Goal: Transaction & Acquisition: Purchase product/service

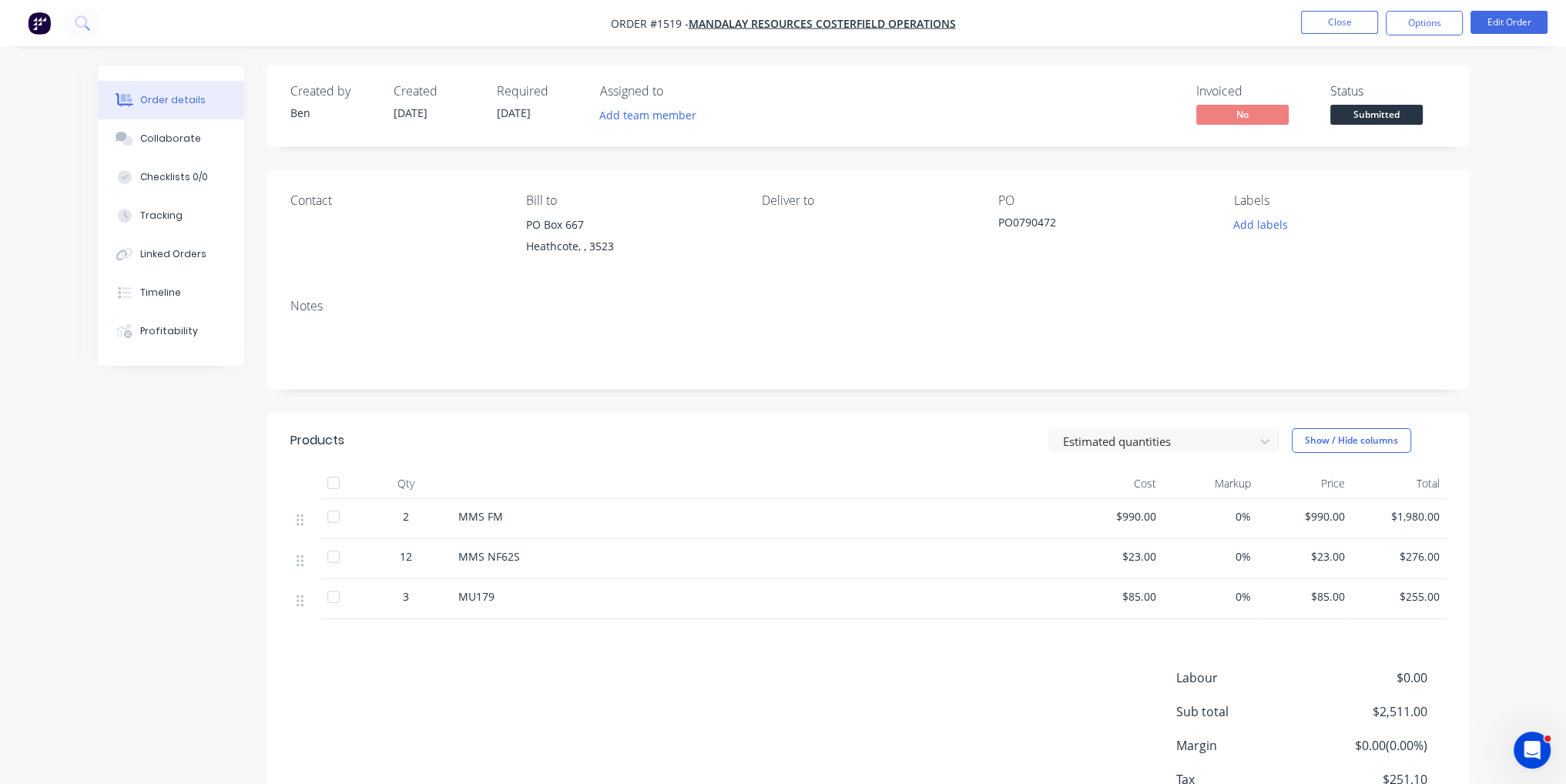
click at [1354, 34] on li "Close" at bounding box center [1339, 23] width 77 height 24
click at [1343, 23] on button "Close" at bounding box center [1339, 22] width 77 height 23
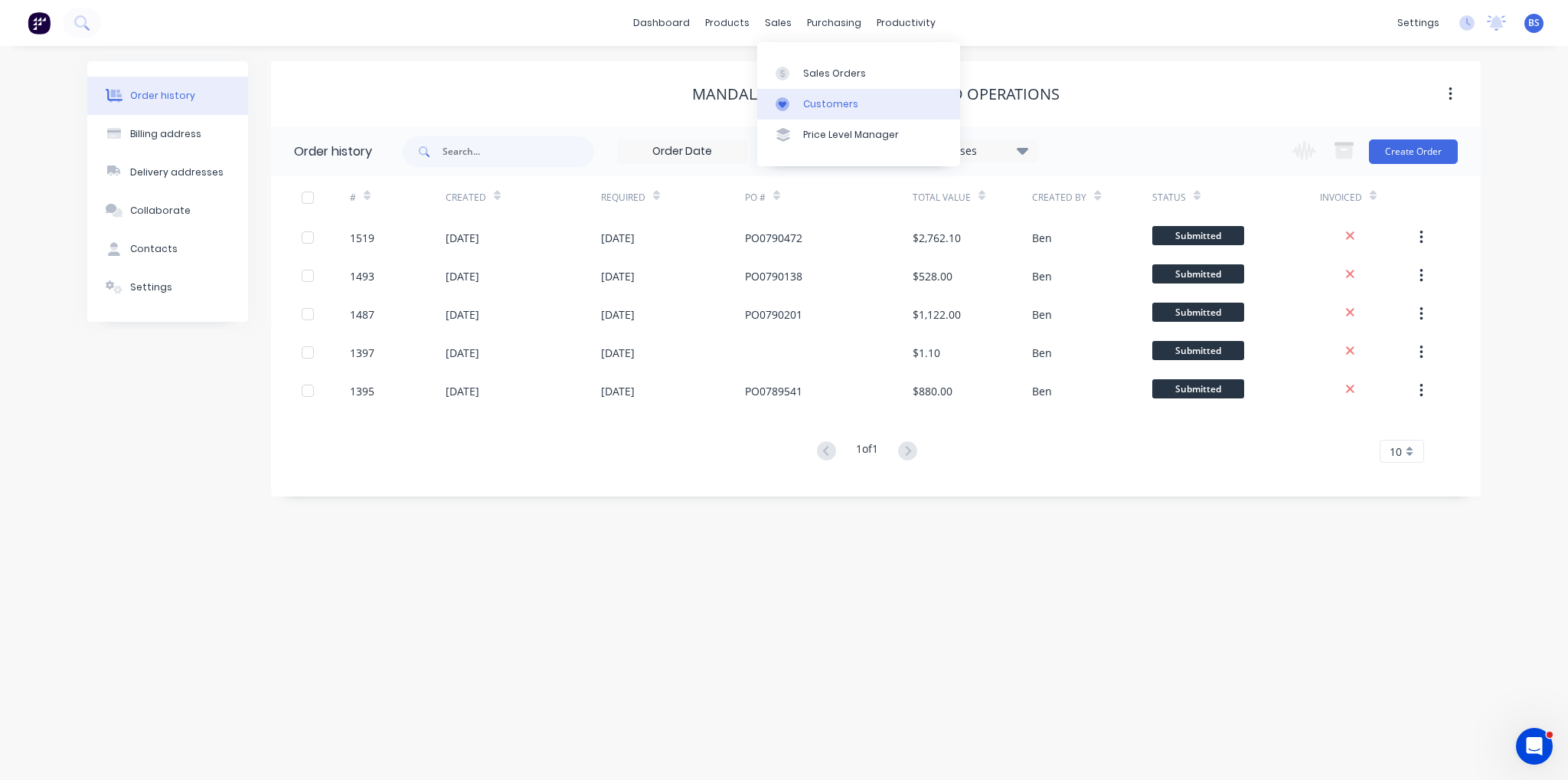
click at [903, 90] on link "Customers" at bounding box center [859, 104] width 203 height 31
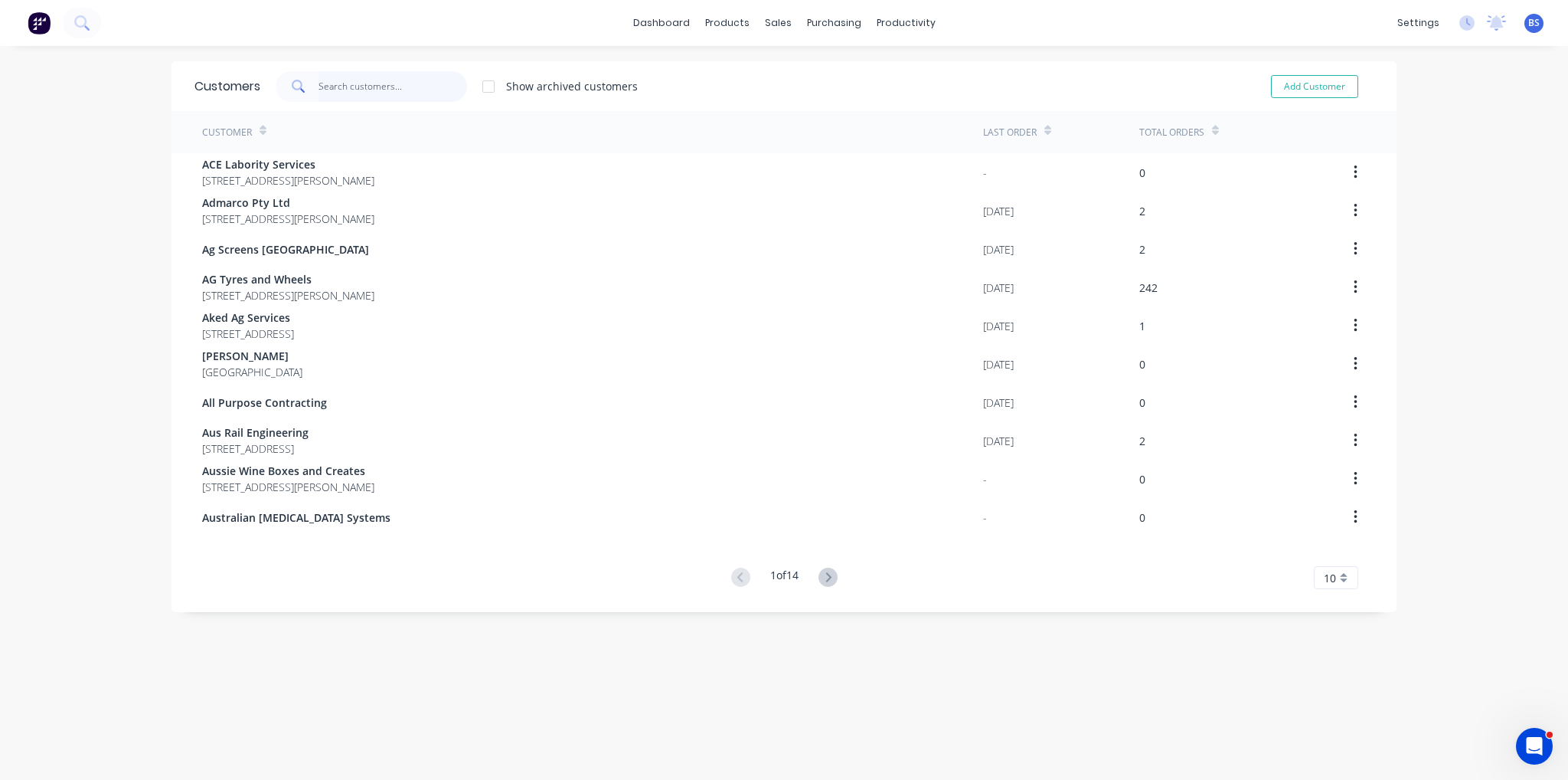
click at [414, 100] on input "text" at bounding box center [393, 86] width 149 height 31
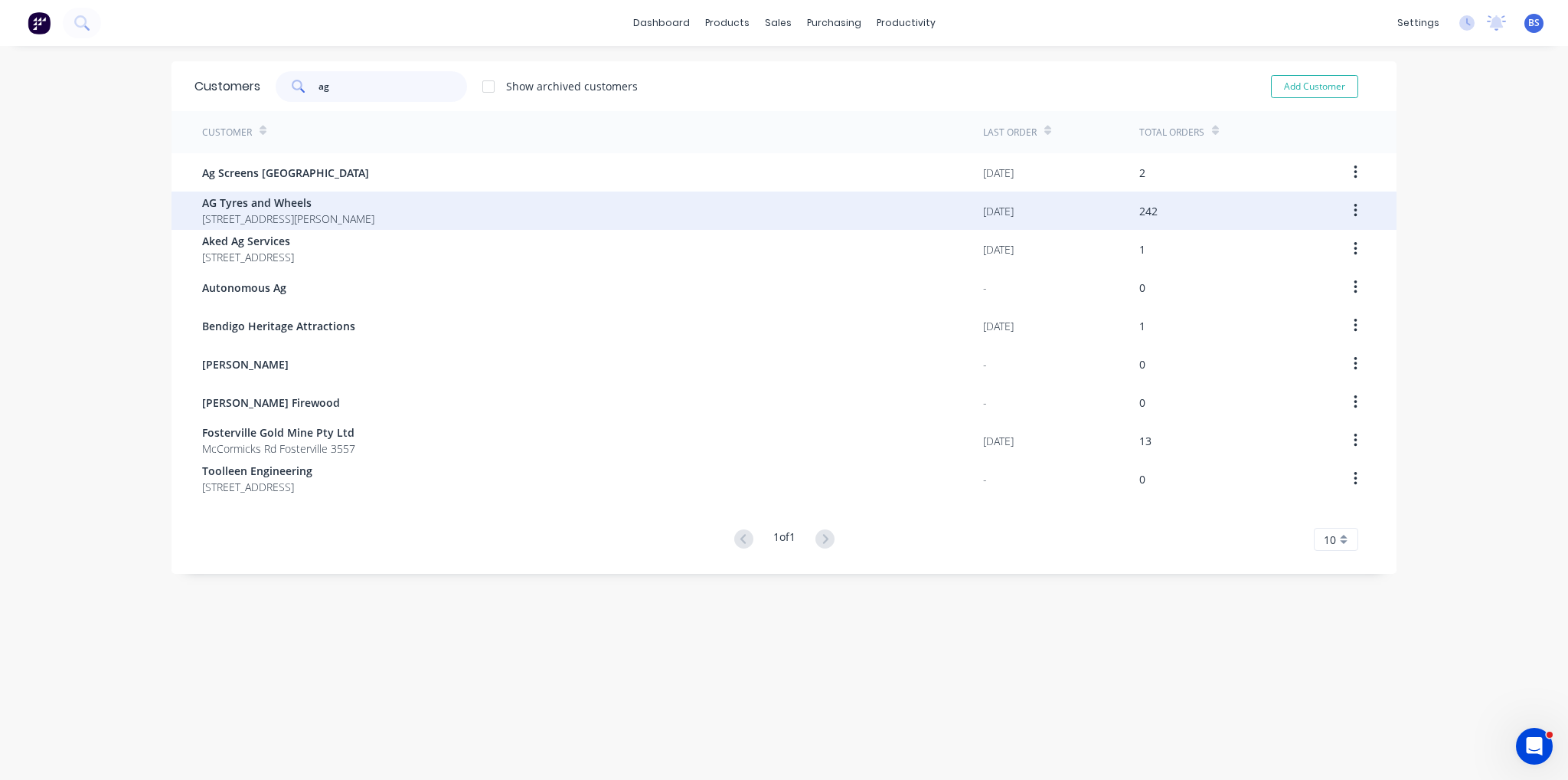
type input "ag"
click at [374, 201] on span "AG Tyres and Wheels" at bounding box center [289, 202] width 173 height 16
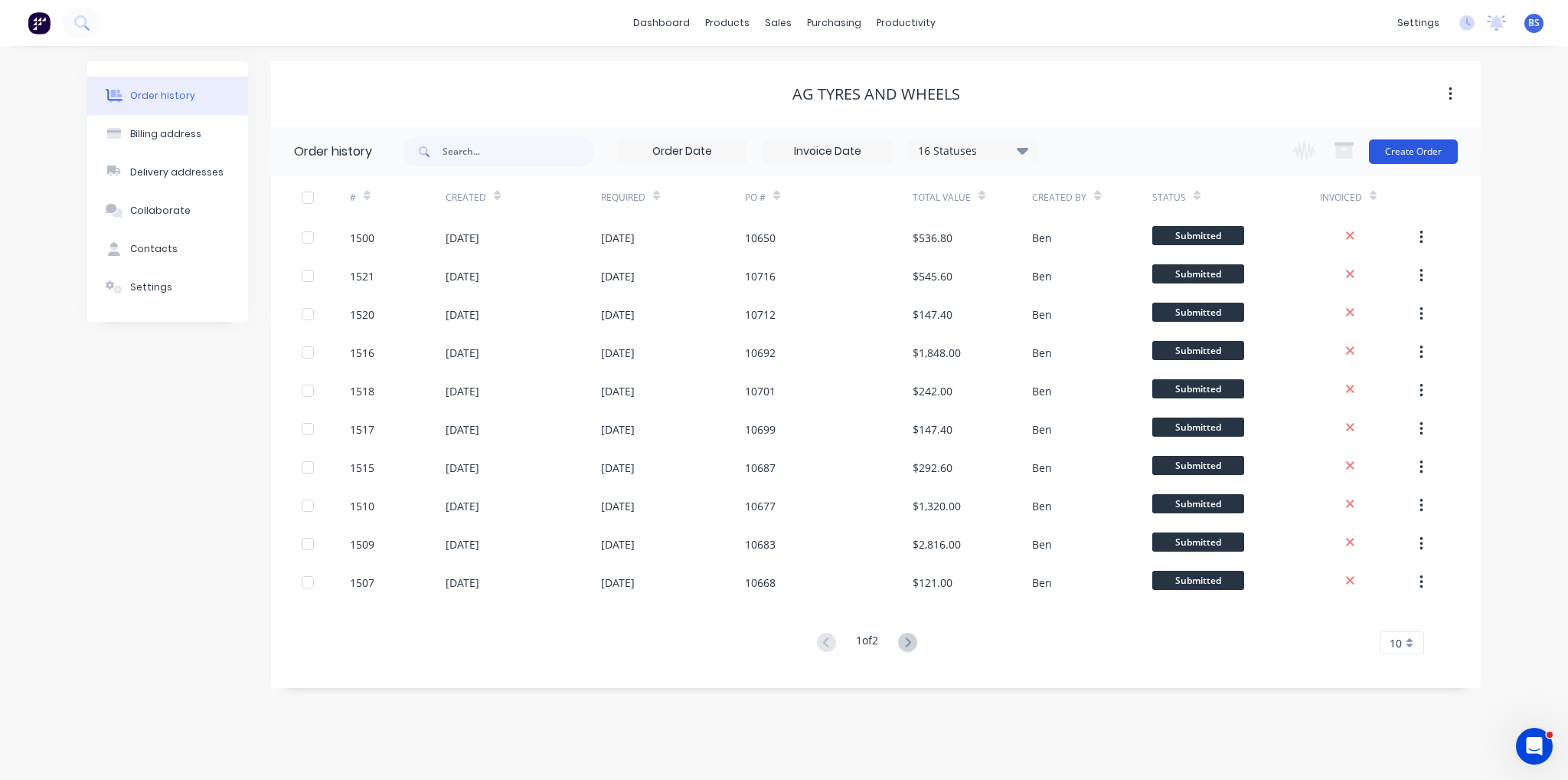
click at [1412, 156] on button "Create Order" at bounding box center [1413, 152] width 89 height 24
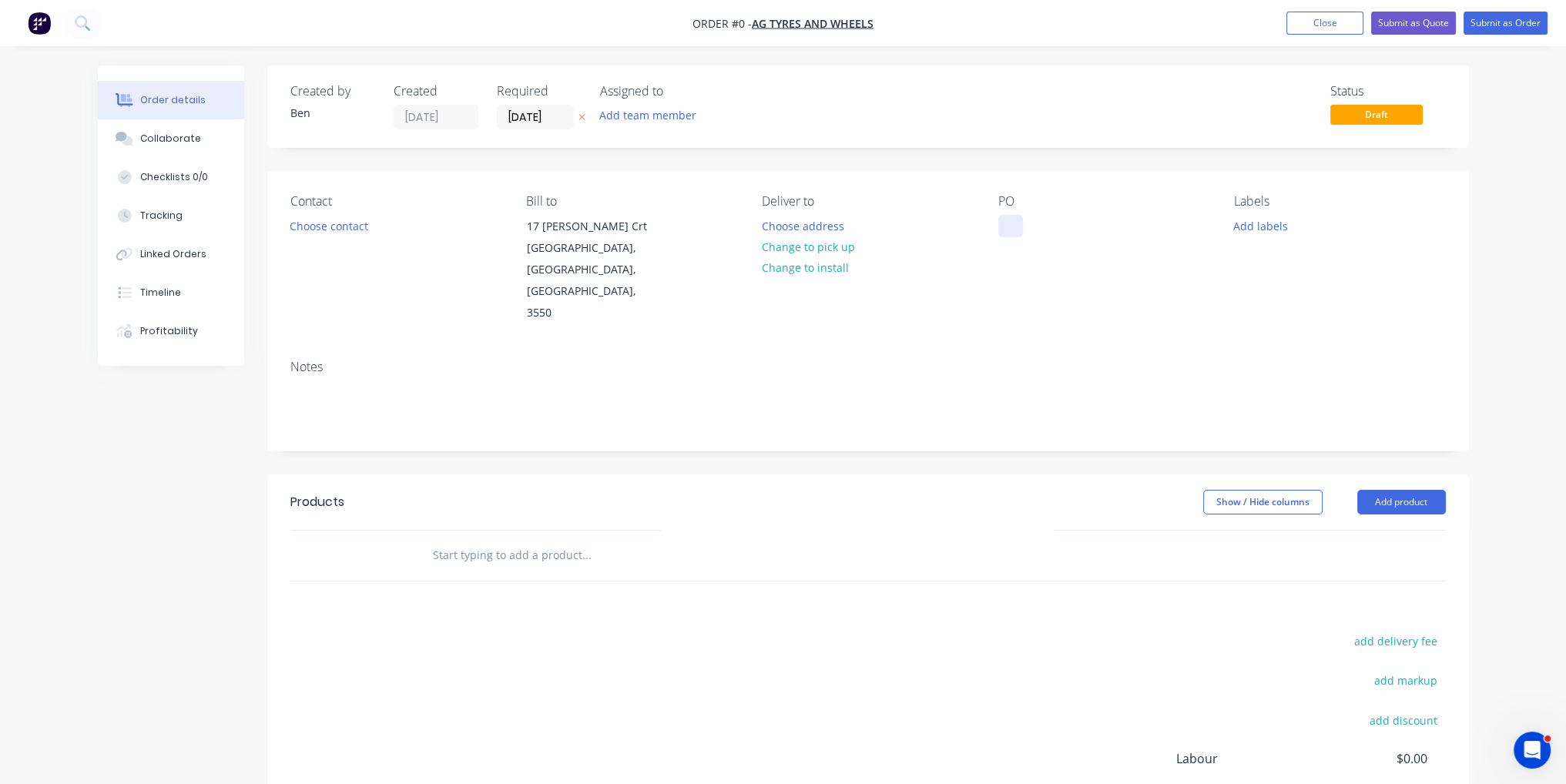
click at [1010, 230] on div at bounding box center [1010, 226] width 24 height 23
click at [1404, 456] on div "Order details Collaborate Checklists 0/0 Tracking Linked Orders Timeline Profit…" at bounding box center [783, 520] width 1402 height 909
click at [1404, 490] on button "Add product" at bounding box center [1401, 502] width 88 height 24
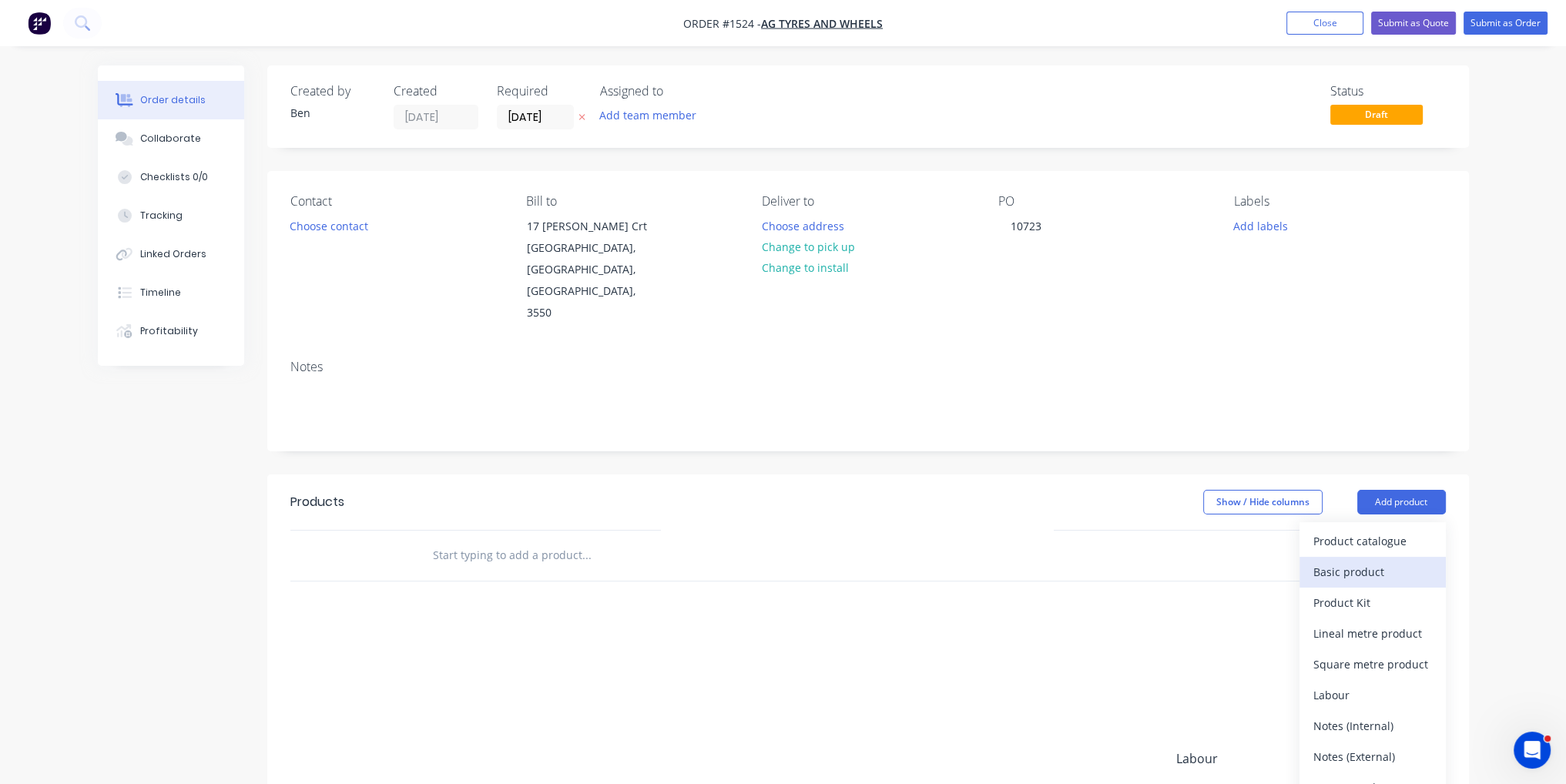
click at [1396, 560] on div "Basic product" at bounding box center [1372, 572] width 118 height 23
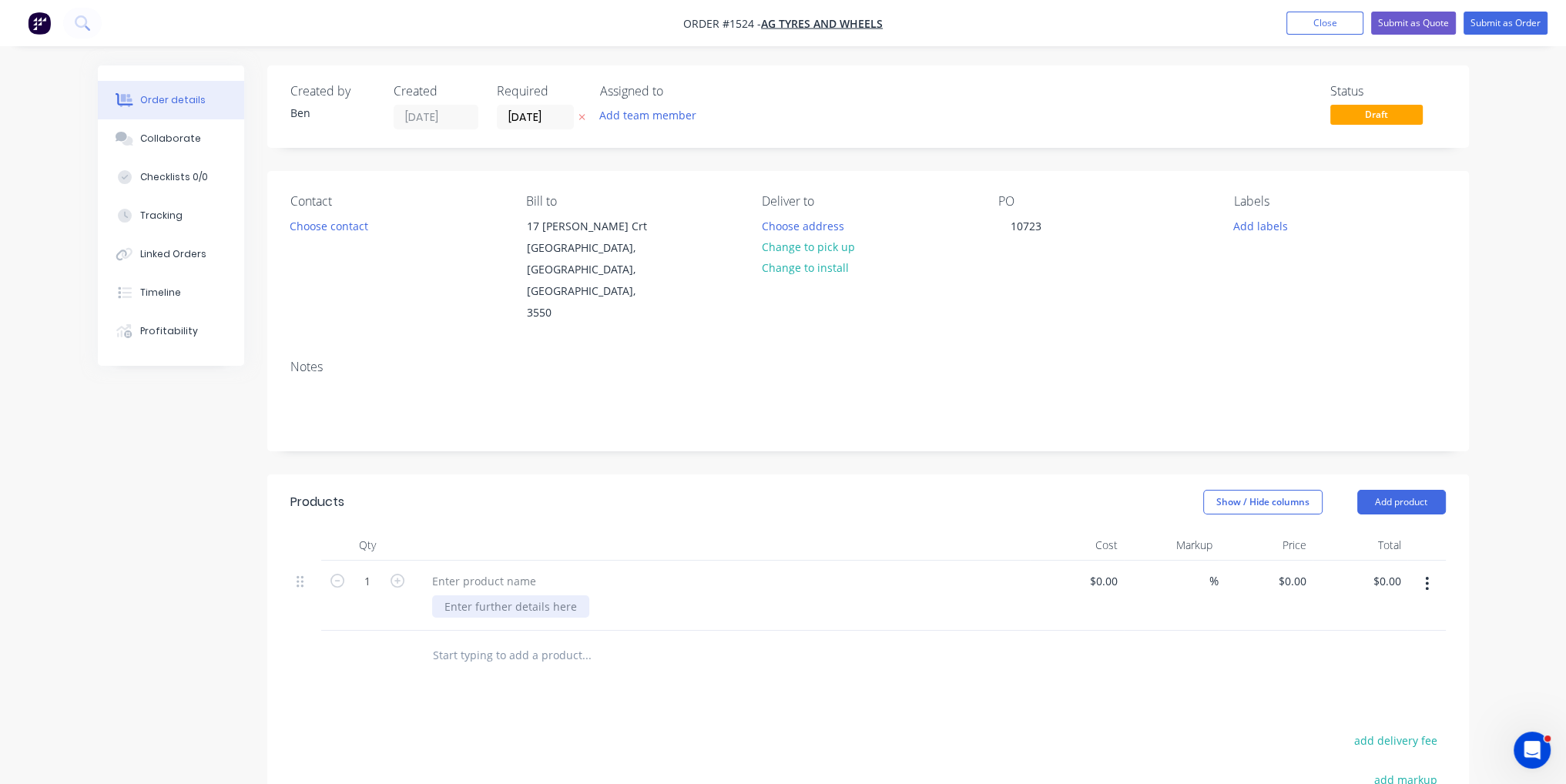
paste div
click at [534, 595] on div "PCD 10ON335MM, BORE 281.5MM, HOLES 22MM F8707 (42'')" at bounding box center [507, 622] width 150 height 54
drag, startPoint x: 502, startPoint y: 598, endPoint x: 443, endPoint y: 598, distance: 59.0
click at [443, 598] on div "PCD 10ON335MM, BORE 281.5MM, HOLES 22MM F8707 (42'')" at bounding box center [507, 622] width 150 height 54
copy div "F8707 (42'')"
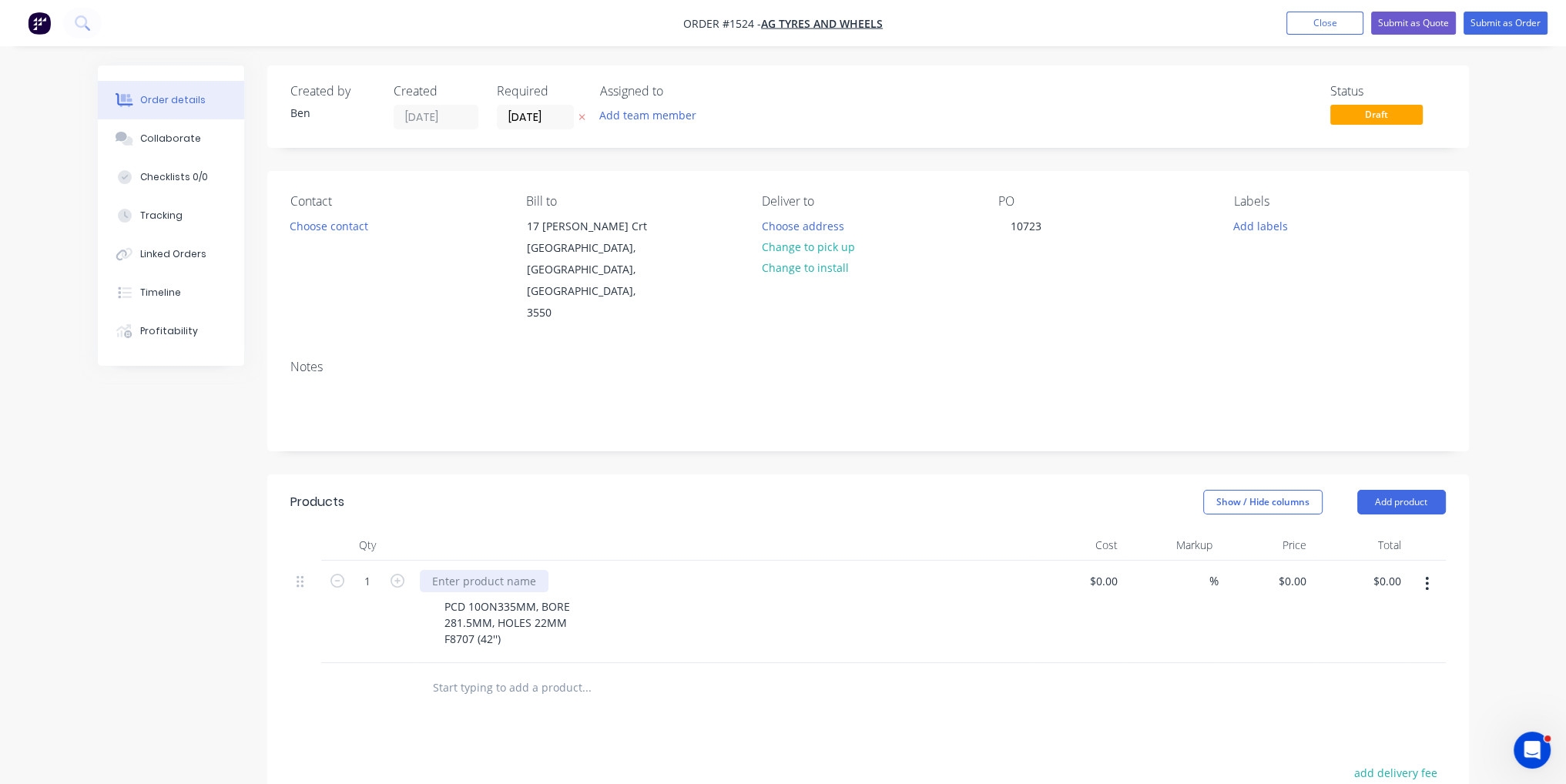
click at [518, 570] on div at bounding box center [484, 581] width 129 height 23
paste div
click at [1105, 570] on div "$0.00" at bounding box center [1103, 581] width 41 height 23
type input "$88.00"
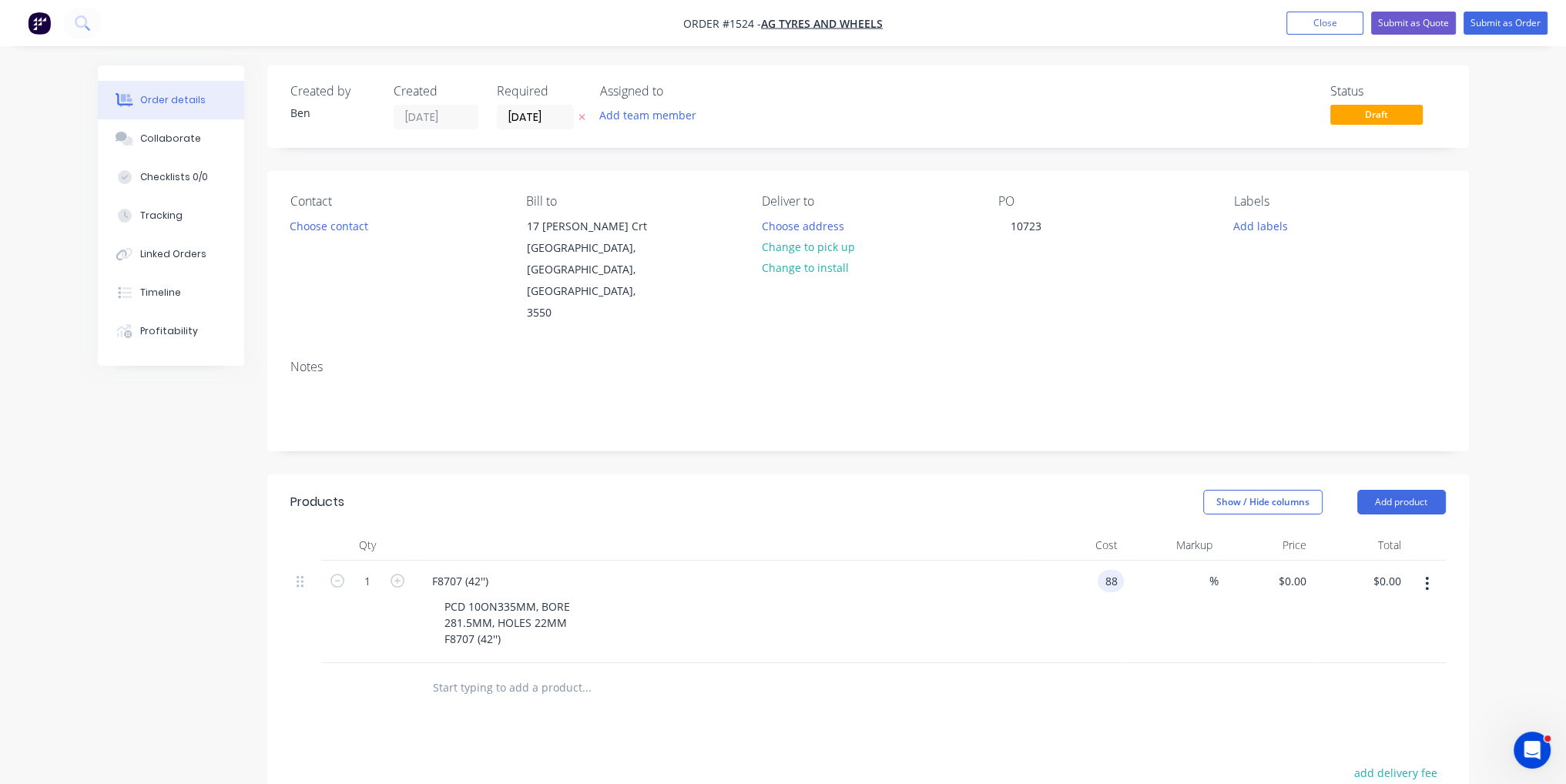
type input "$88.00"
click at [1173, 663] on div at bounding box center [868, 688] width 1156 height 50
click at [391, 574] on icon "button" at bounding box center [397, 581] width 14 height 14
type input "2"
type input "$176.00"
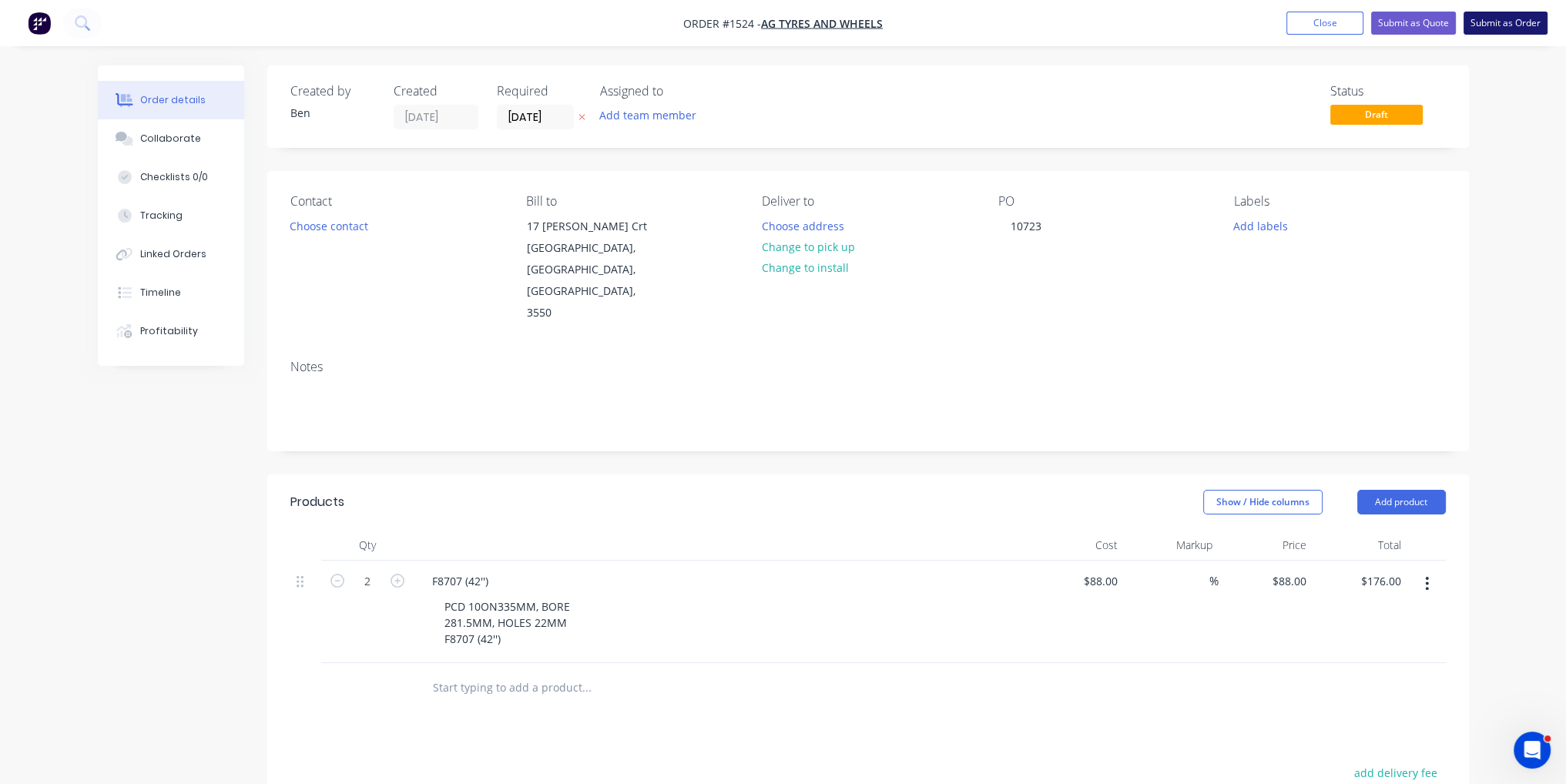
click at [1519, 13] on button "Submit as Order" at bounding box center [1506, 23] width 84 height 23
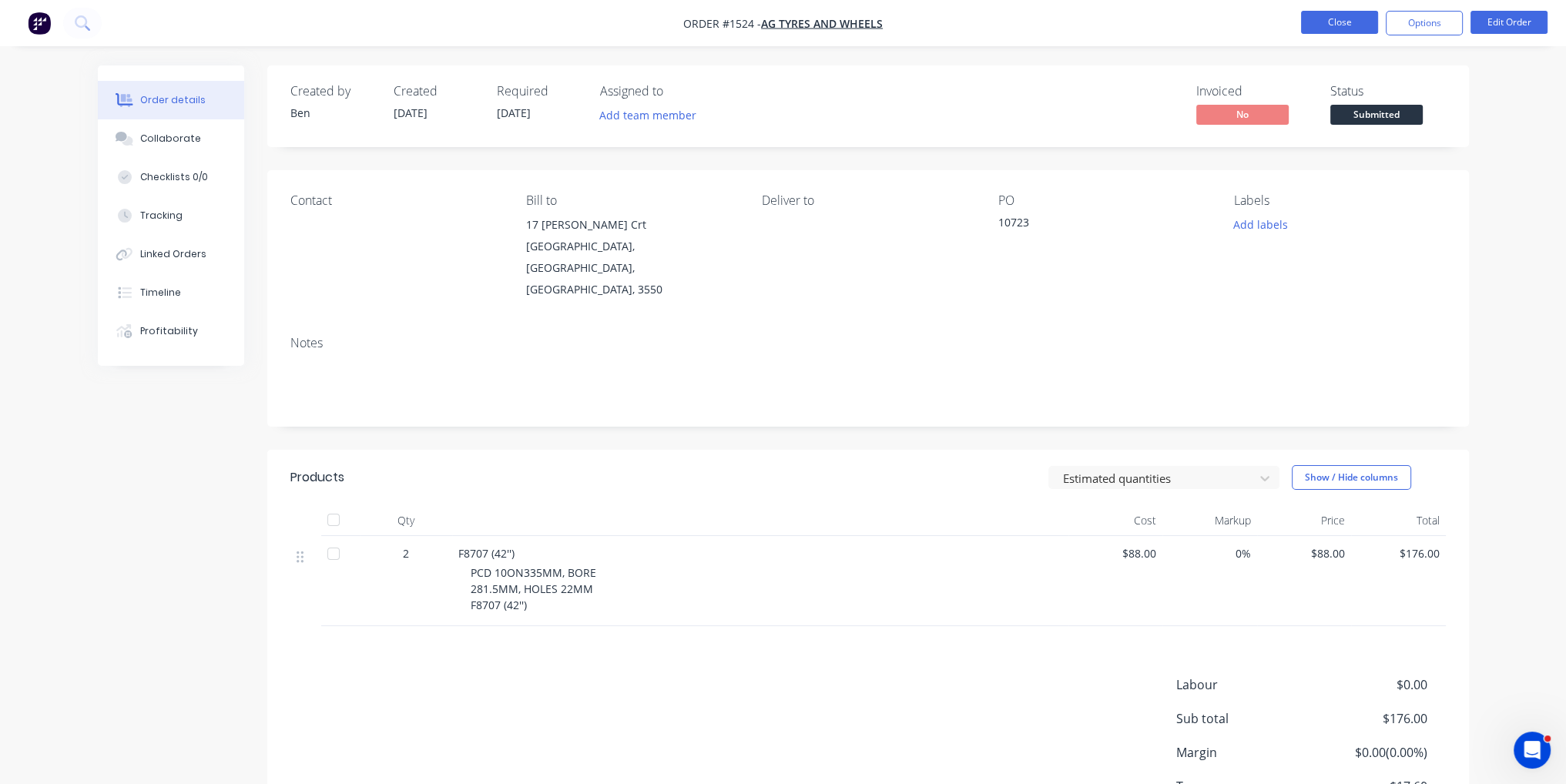
click at [1352, 19] on button "Close" at bounding box center [1339, 22] width 77 height 23
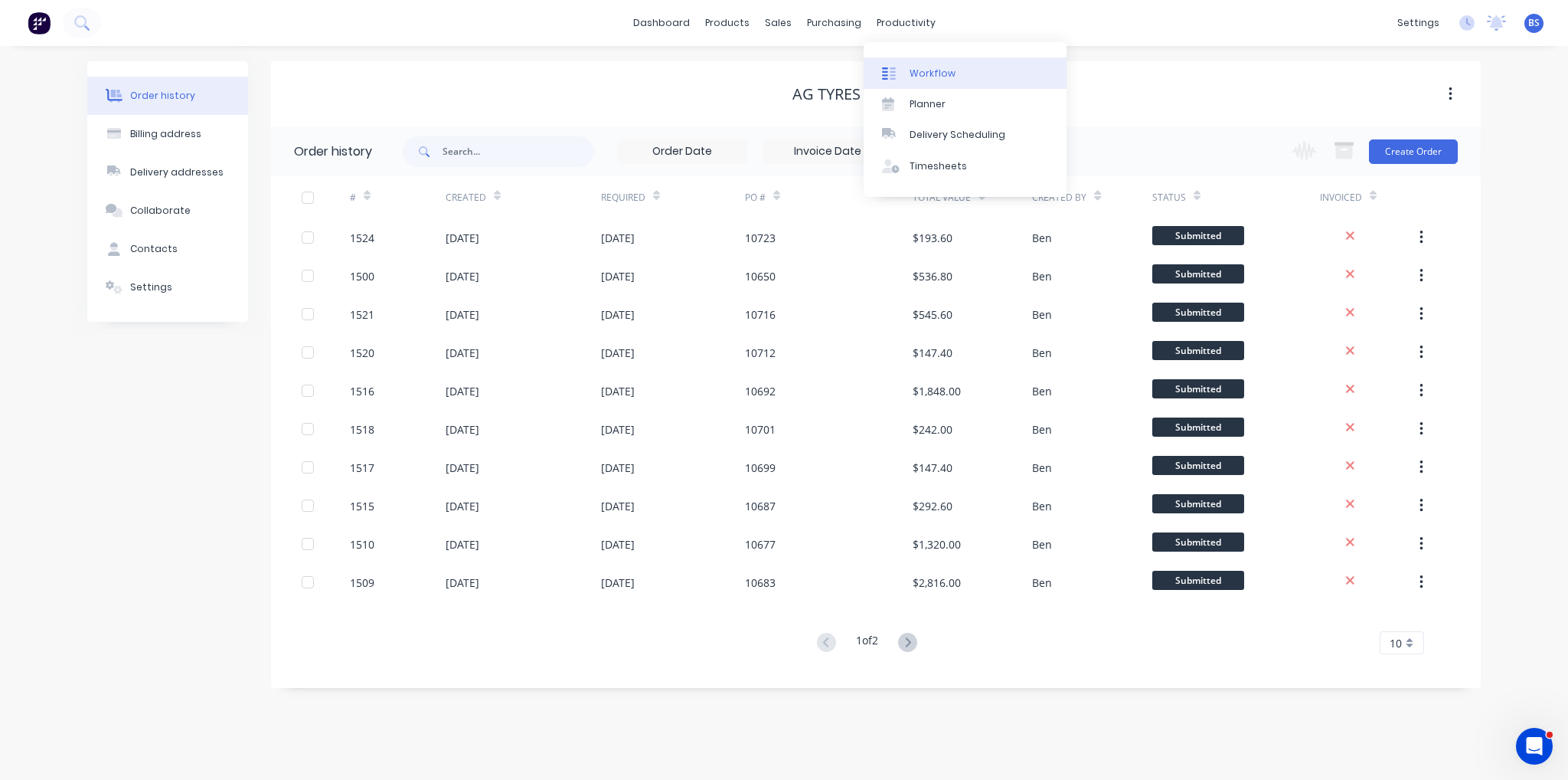
click at [930, 69] on div "Workflow" at bounding box center [932, 73] width 46 height 14
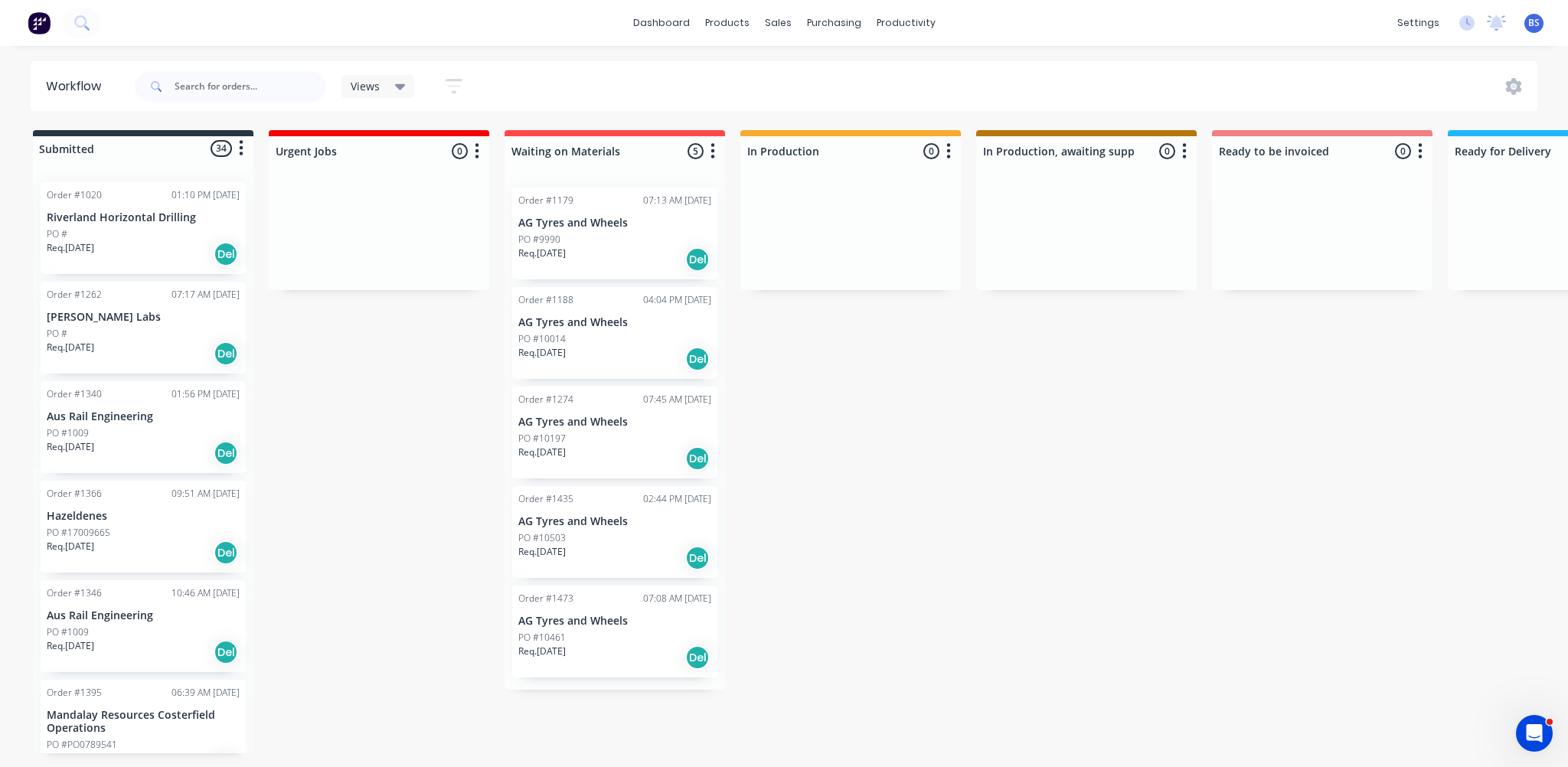
scroll to position [0, 985]
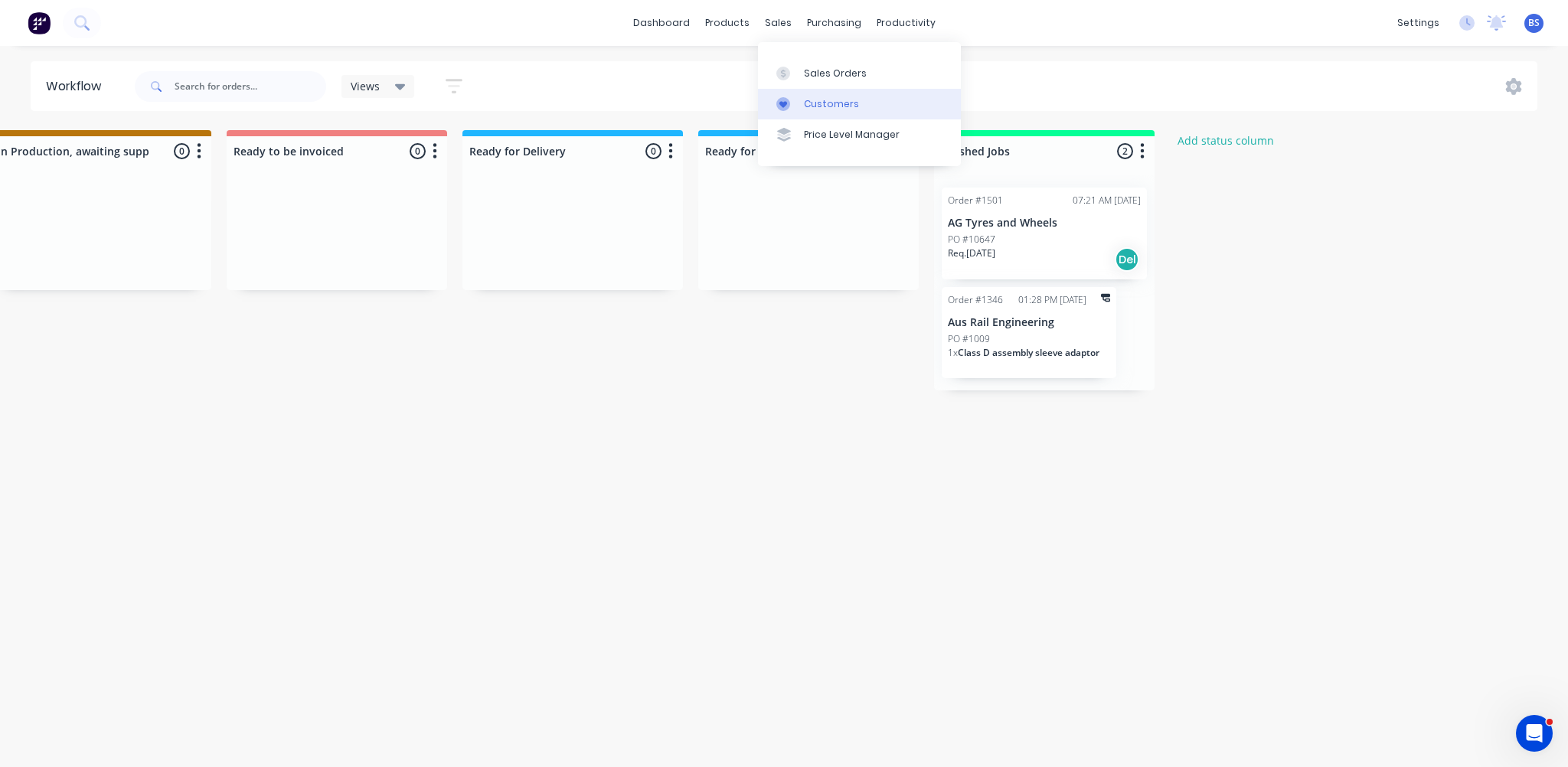
click at [820, 112] on link "Customers" at bounding box center [859, 104] width 203 height 31
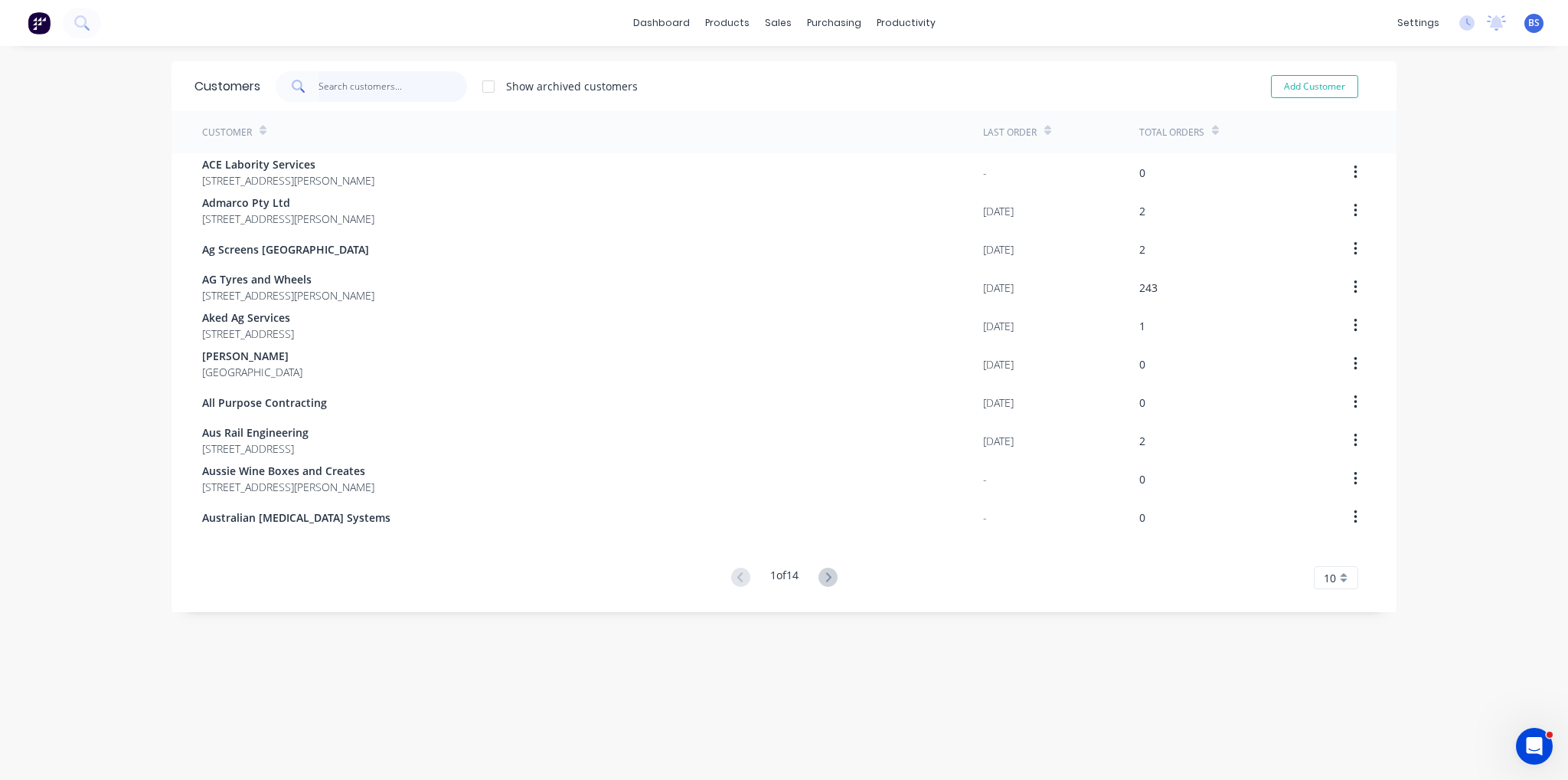
click at [359, 86] on input "text" at bounding box center [393, 86] width 149 height 31
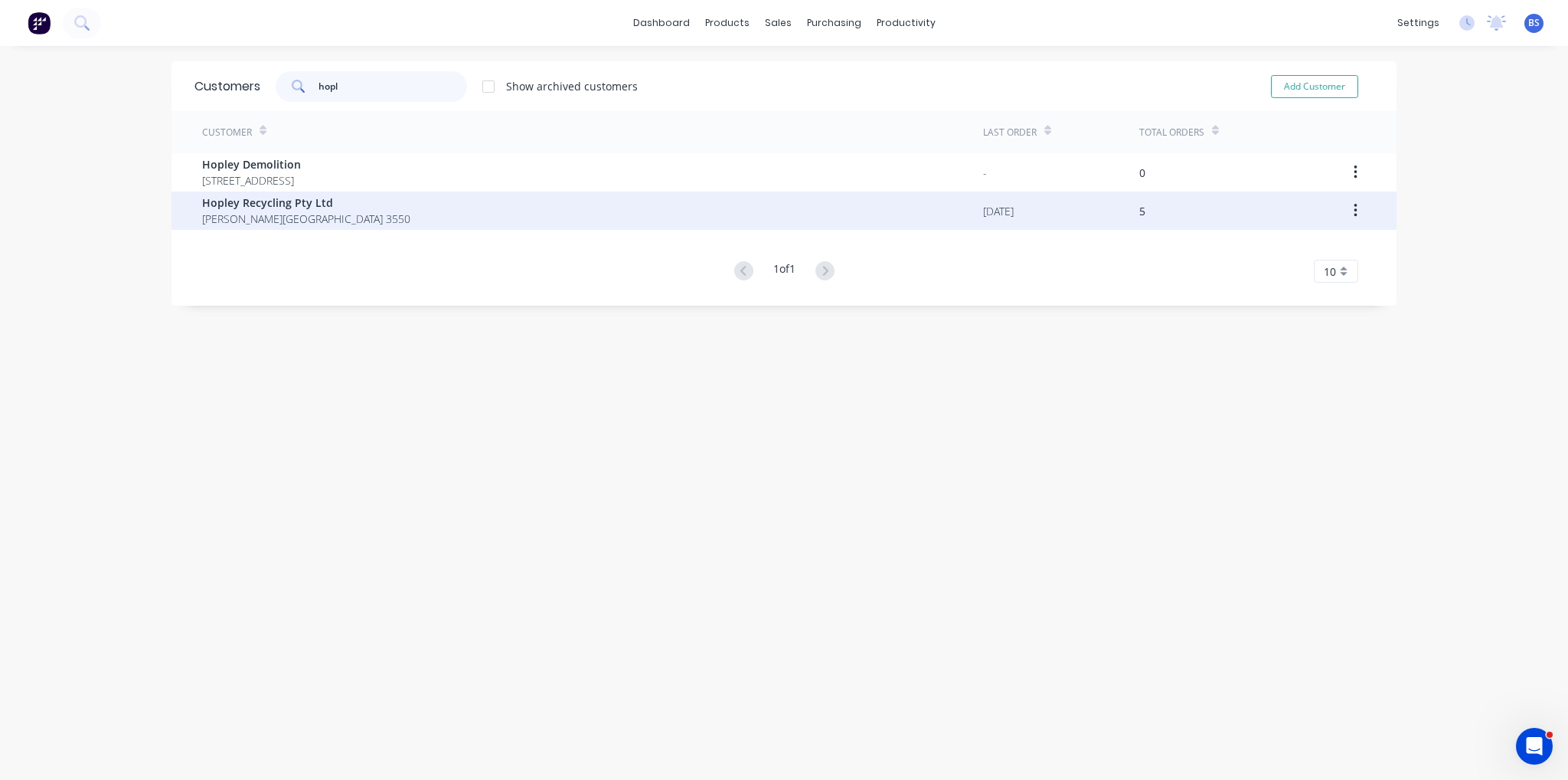
type input "hopl"
click at [484, 191] on div "Hopley Recycling Pty Ltd [PERSON_NAME][GEOGRAPHIC_DATA]" at bounding box center [593, 210] width 781 height 38
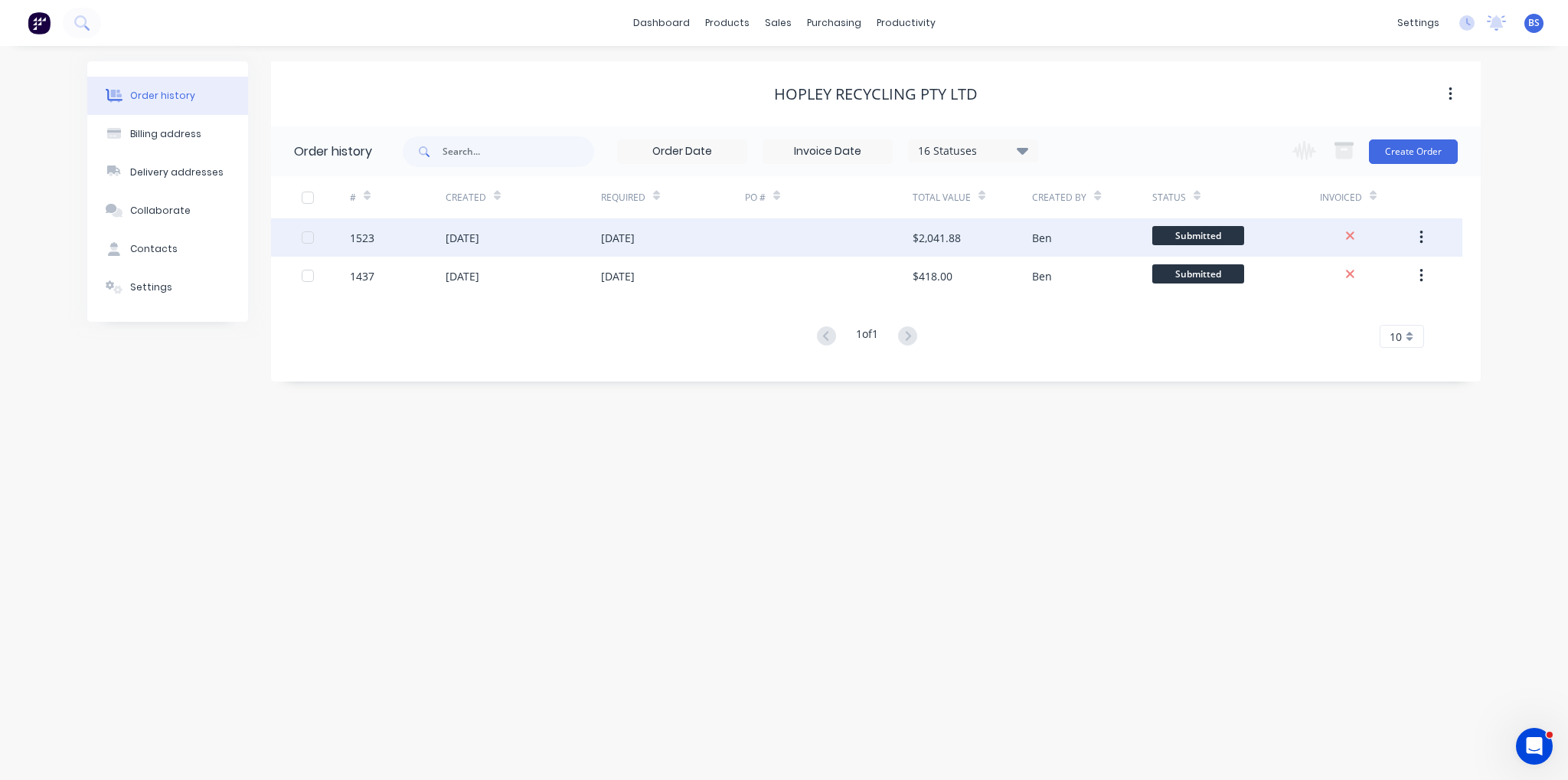
click at [702, 249] on div "[DATE]" at bounding box center [673, 237] width 144 height 38
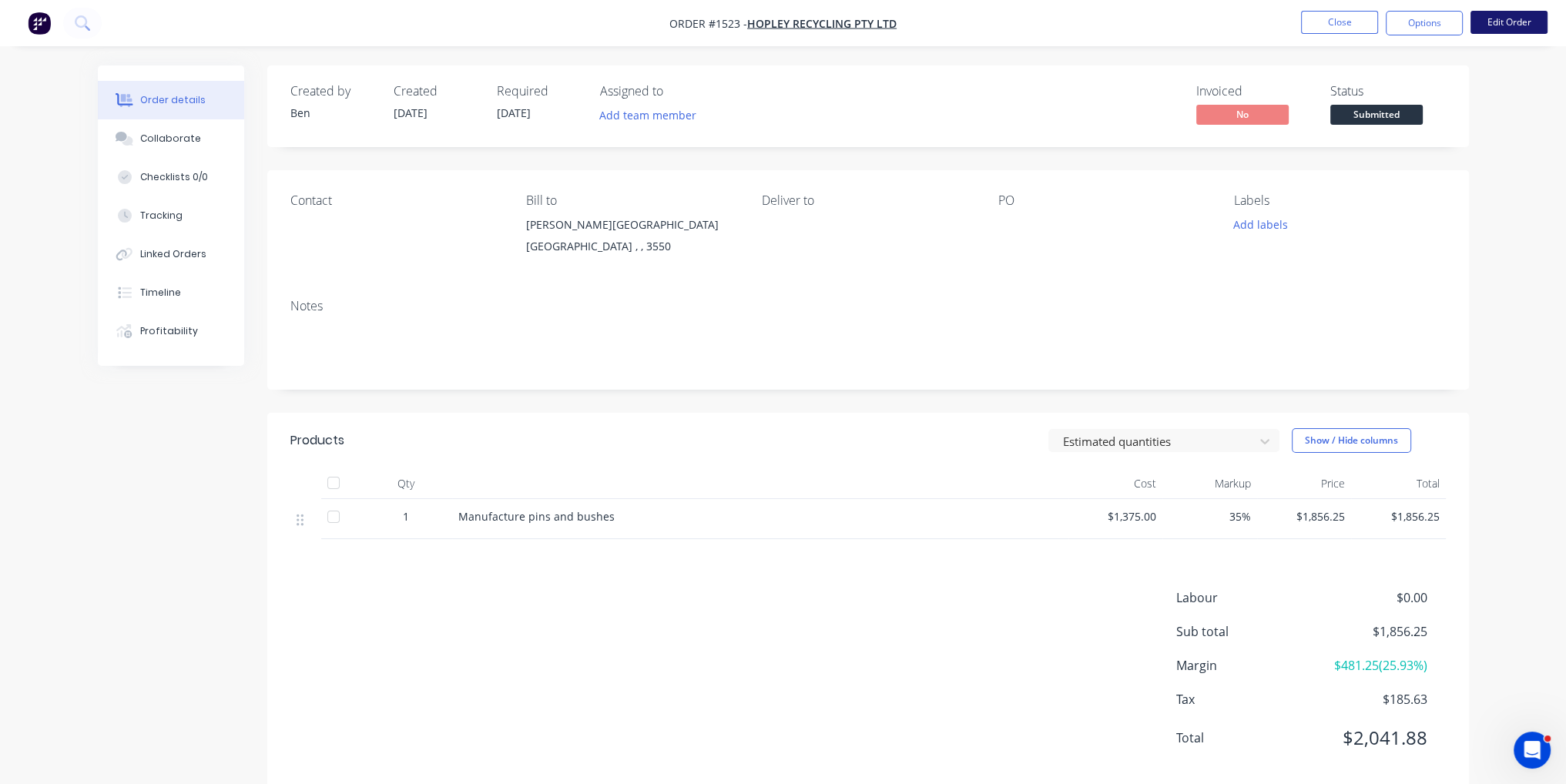
click at [1515, 20] on button "Edit Order" at bounding box center [1508, 22] width 77 height 23
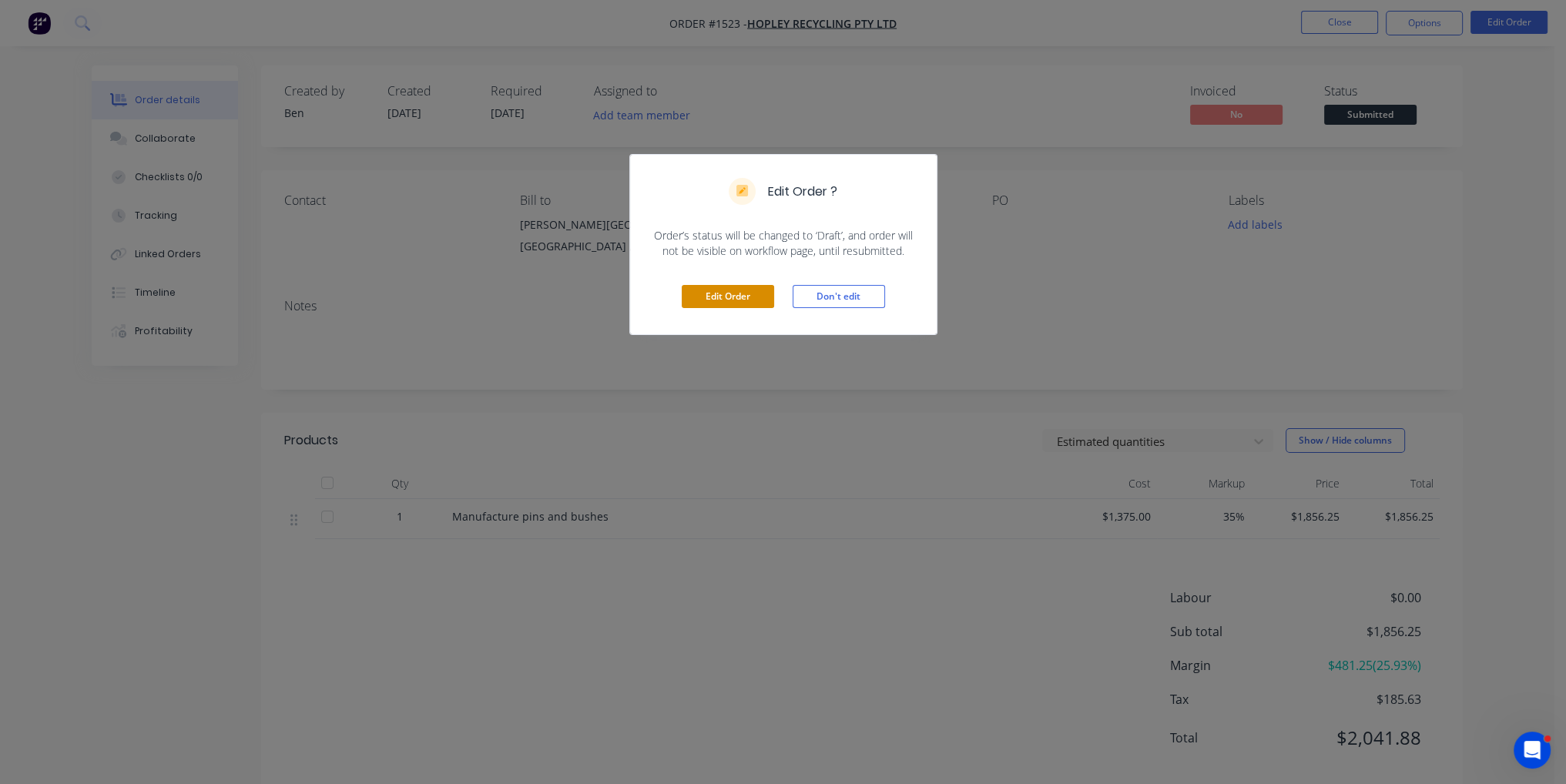
click at [740, 302] on button "Edit Order" at bounding box center [728, 296] width 92 height 23
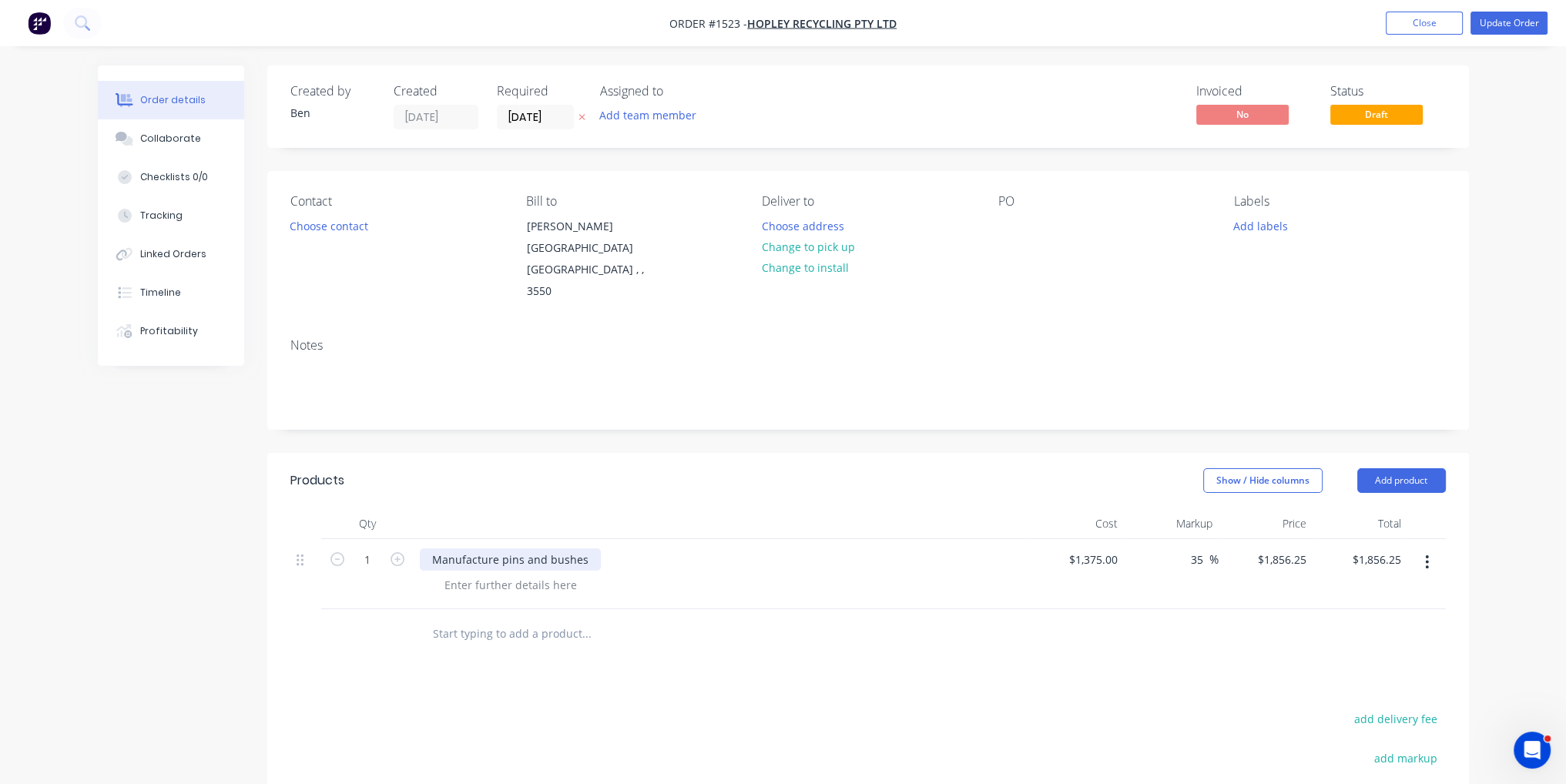
click at [430, 548] on div "Manufacture pins and bushes" at bounding box center [510, 559] width 181 height 23
click at [916, 659] on div "Products Show / Hide columns Add product Qty Cost Markup Price Total 1 Material…" at bounding box center [869, 740] width 1202 height 576
click at [1397, 468] on button "Add product" at bounding box center [1401, 480] width 88 height 24
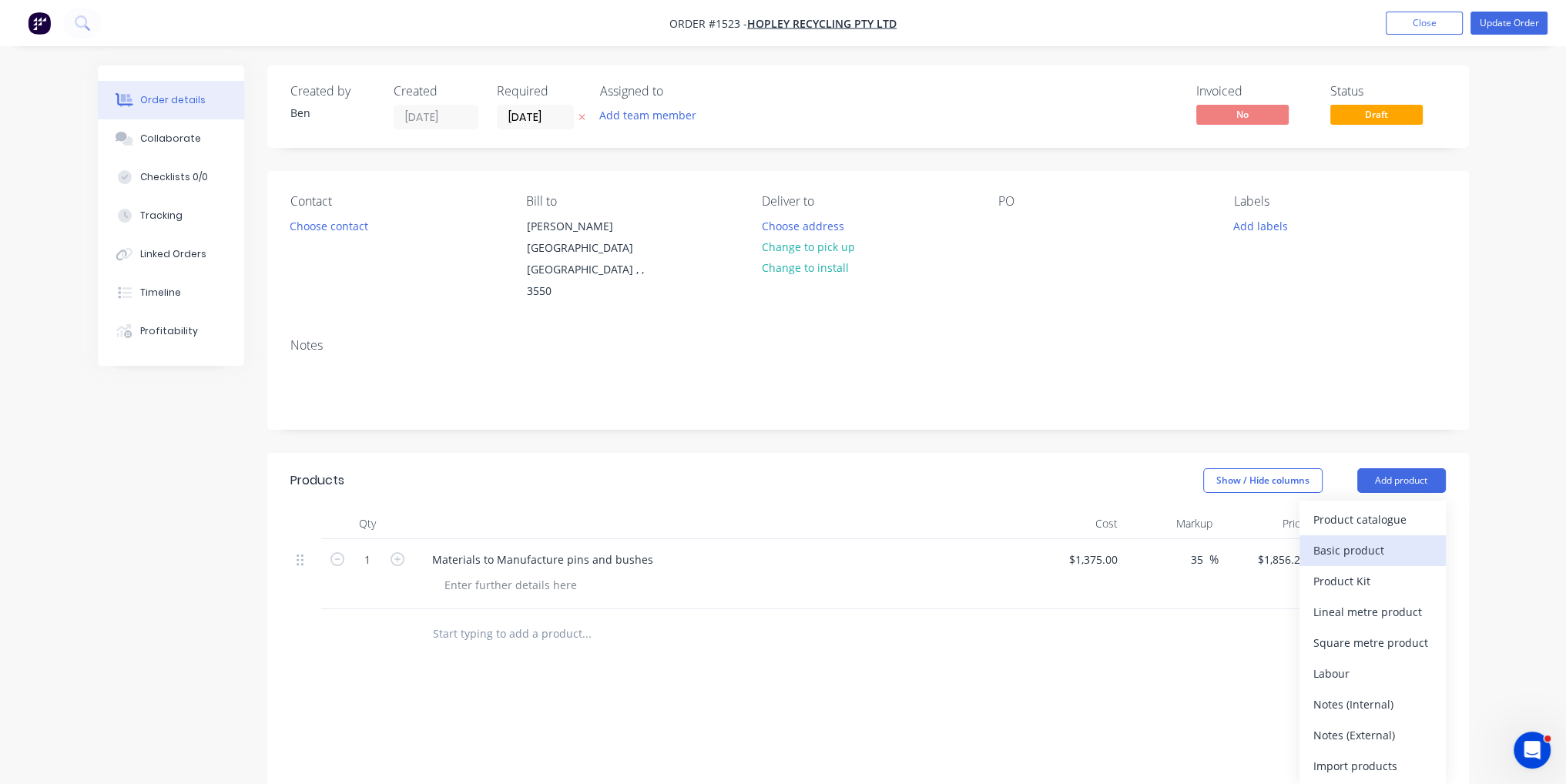
click at [1399, 539] on div "Basic product" at bounding box center [1372, 551] width 118 height 23
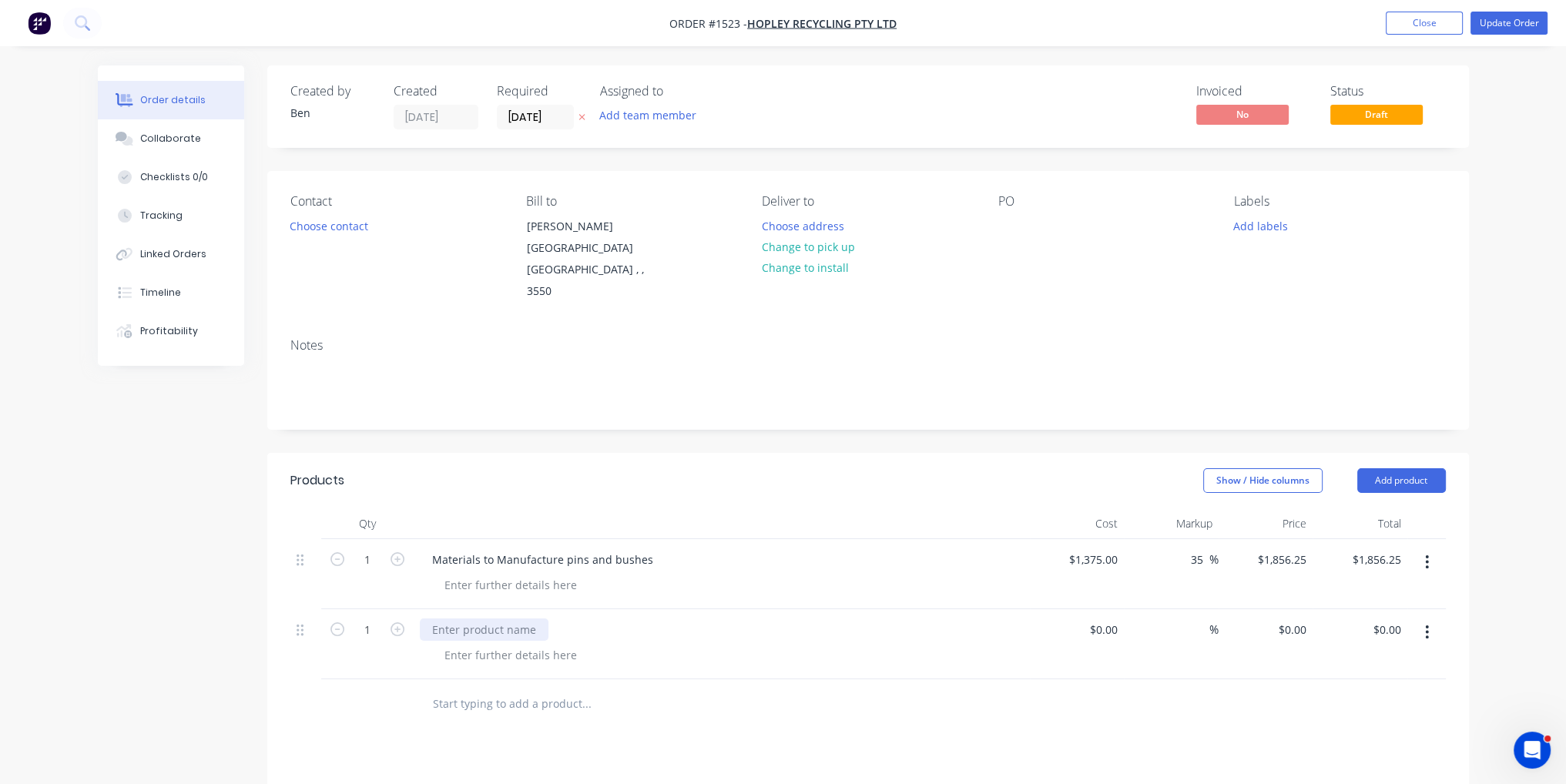
click at [538, 619] on div at bounding box center [484, 630] width 129 height 23
click at [530, 644] on div at bounding box center [511, 655] width 157 height 23
click at [537, 644] on div at bounding box center [511, 655] width 157 height 23
